Goal: Browse casually: Explore the website without a specific task or goal

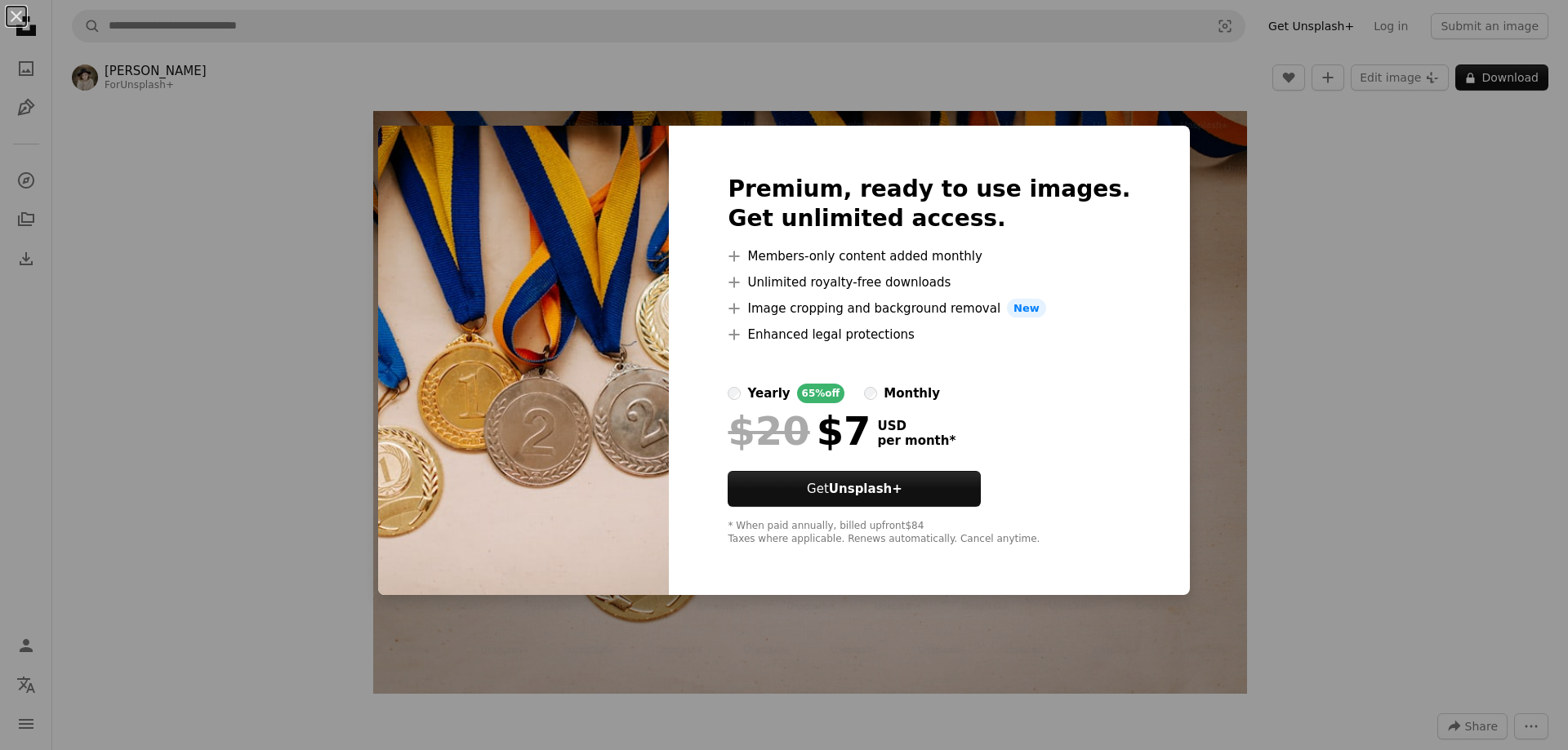
click at [1383, 253] on div "An X shape Premium, ready to use images. Get unlimited access. A plus sign Memb…" at bounding box center [784, 375] width 1568 height 750
